Goal: Transaction & Acquisition: Subscribe to service/newsletter

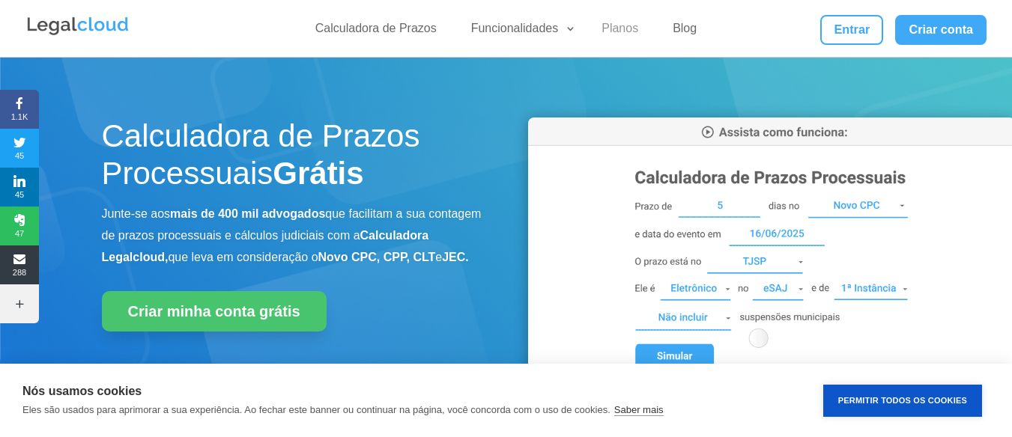
click at [609, 23] on link "Planos" at bounding box center [619, 32] width 55 height 22
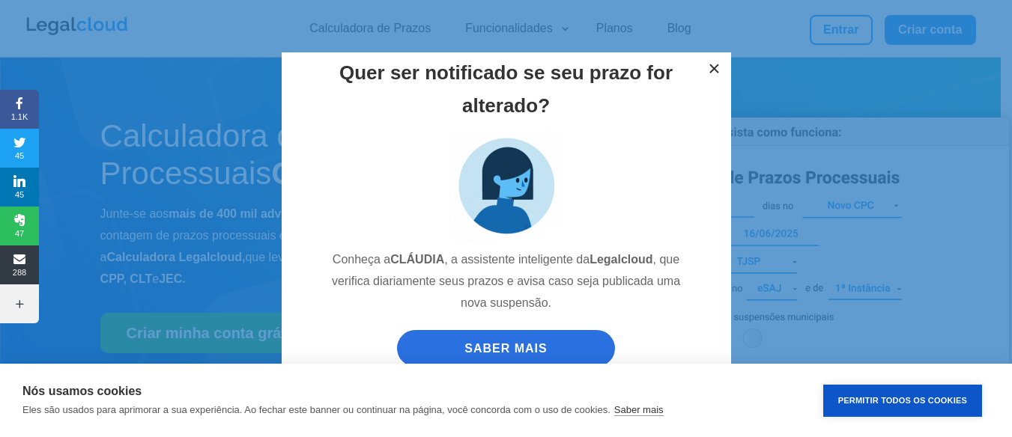
click at [712, 77] on button "×" at bounding box center [714, 68] width 33 height 33
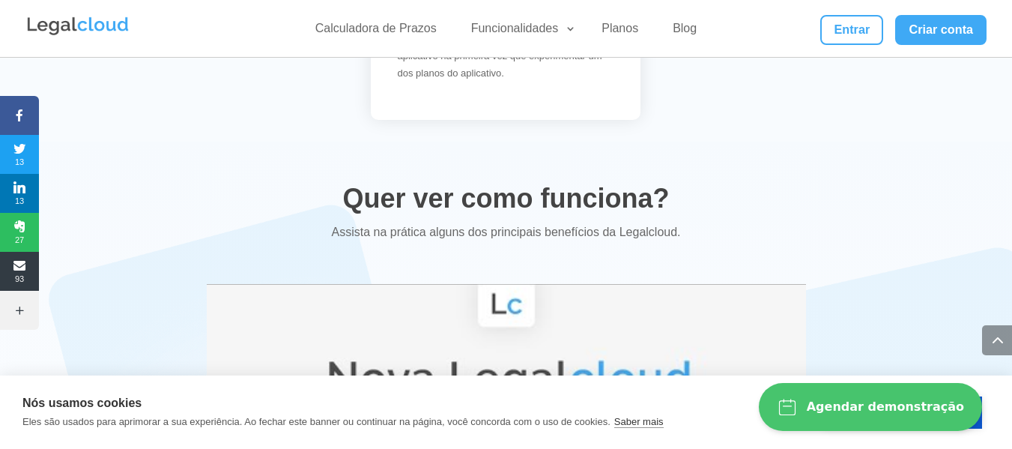
scroll to position [2767, 0]
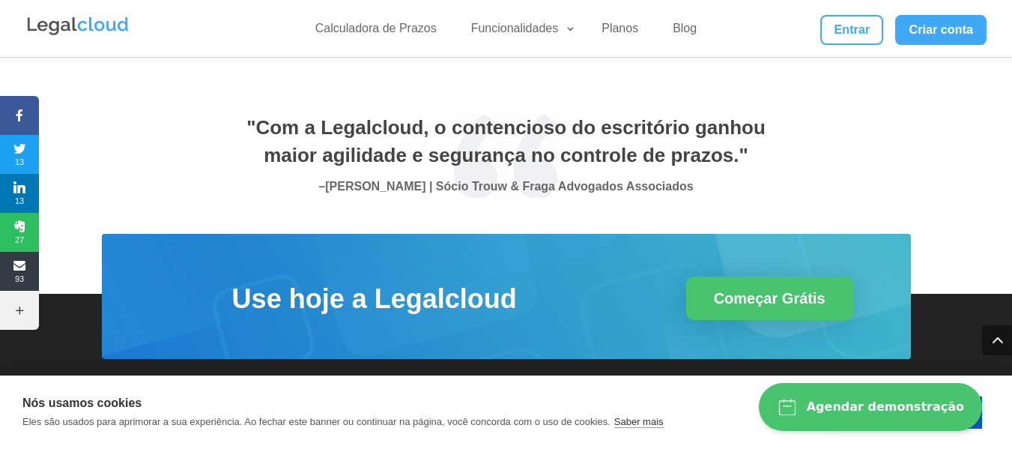
scroll to position [5512, 0]
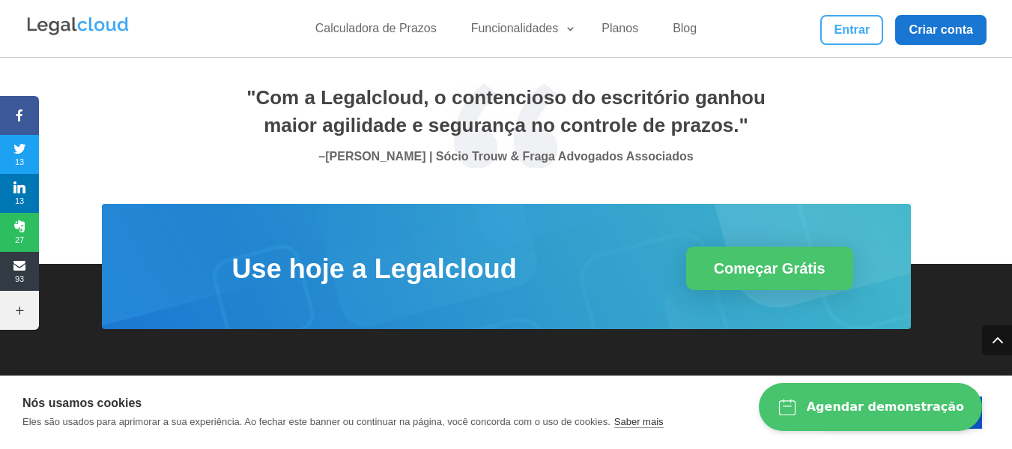
click at [913, 38] on link "Criar conta" at bounding box center [940, 30] width 91 height 30
